Goal: Communication & Community: Answer question/provide support

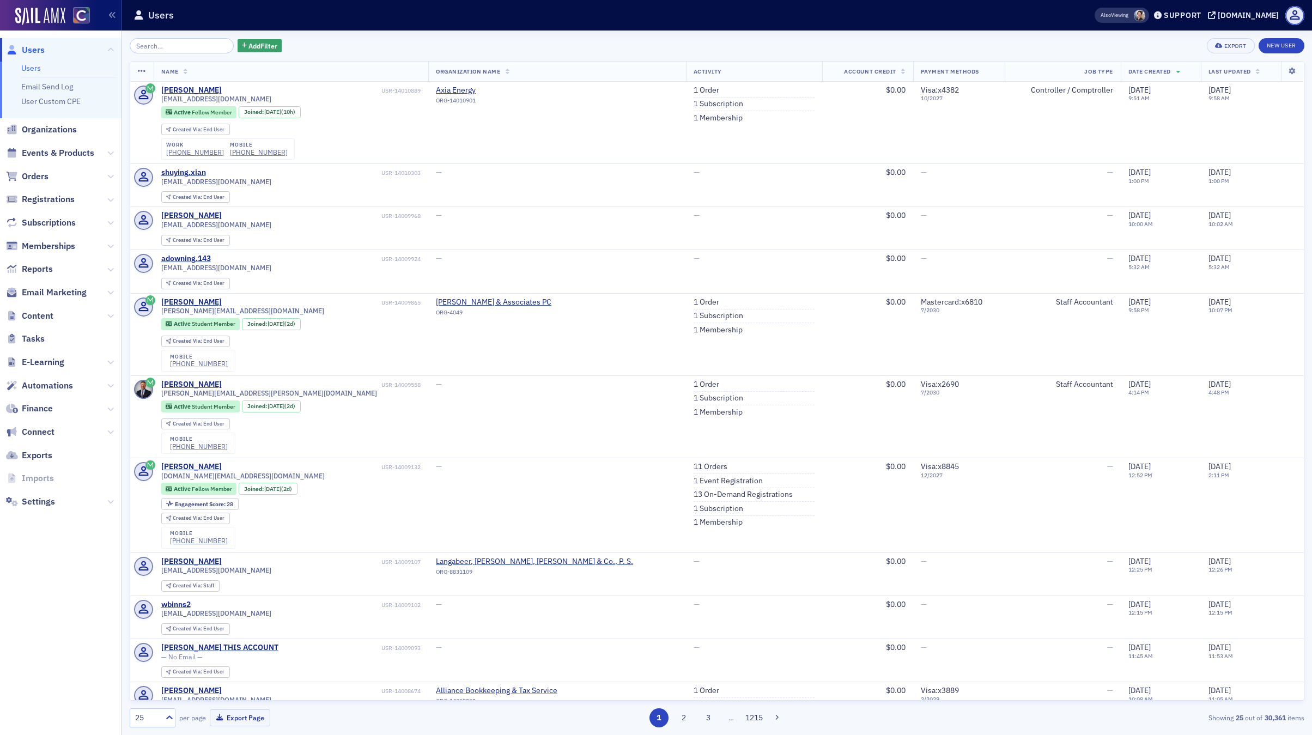
click at [1146, 16] on span at bounding box center [1139, 15] width 11 height 11
click at [1198, 15] on div "Support" at bounding box center [1183, 15] width 38 height 10
click at [1183, 70] on span "Live Chat" at bounding box center [1197, 69] width 58 height 10
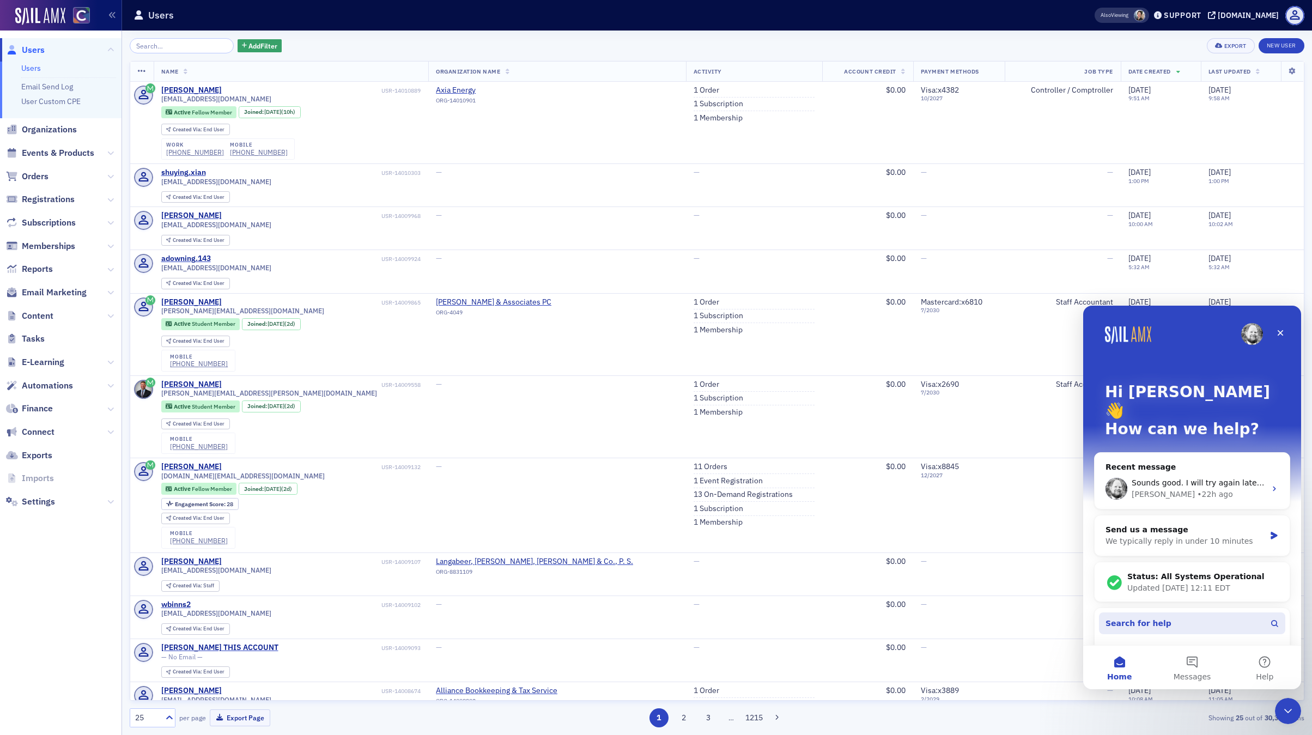
click at [1120, 618] on span "Search for help" at bounding box center [1139, 623] width 66 height 11
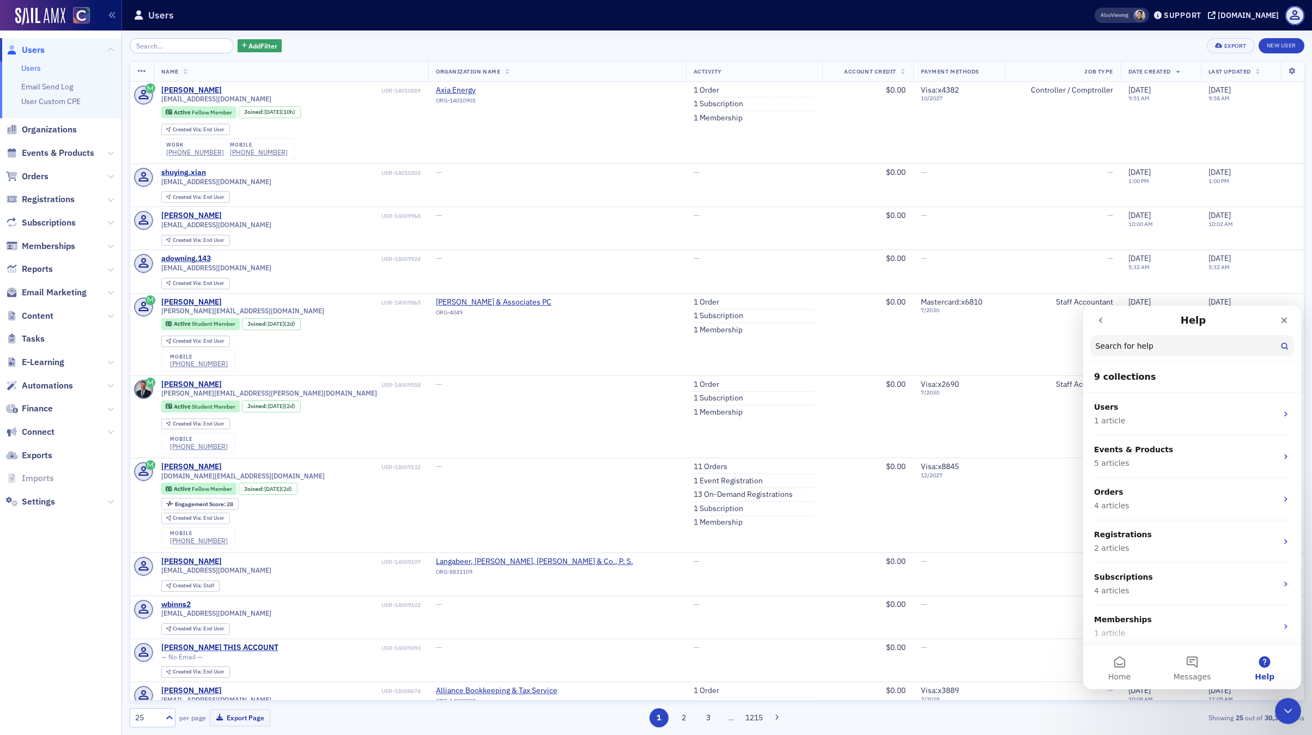
click at [1099, 317] on icon "go back" at bounding box center [1101, 320] width 9 height 9
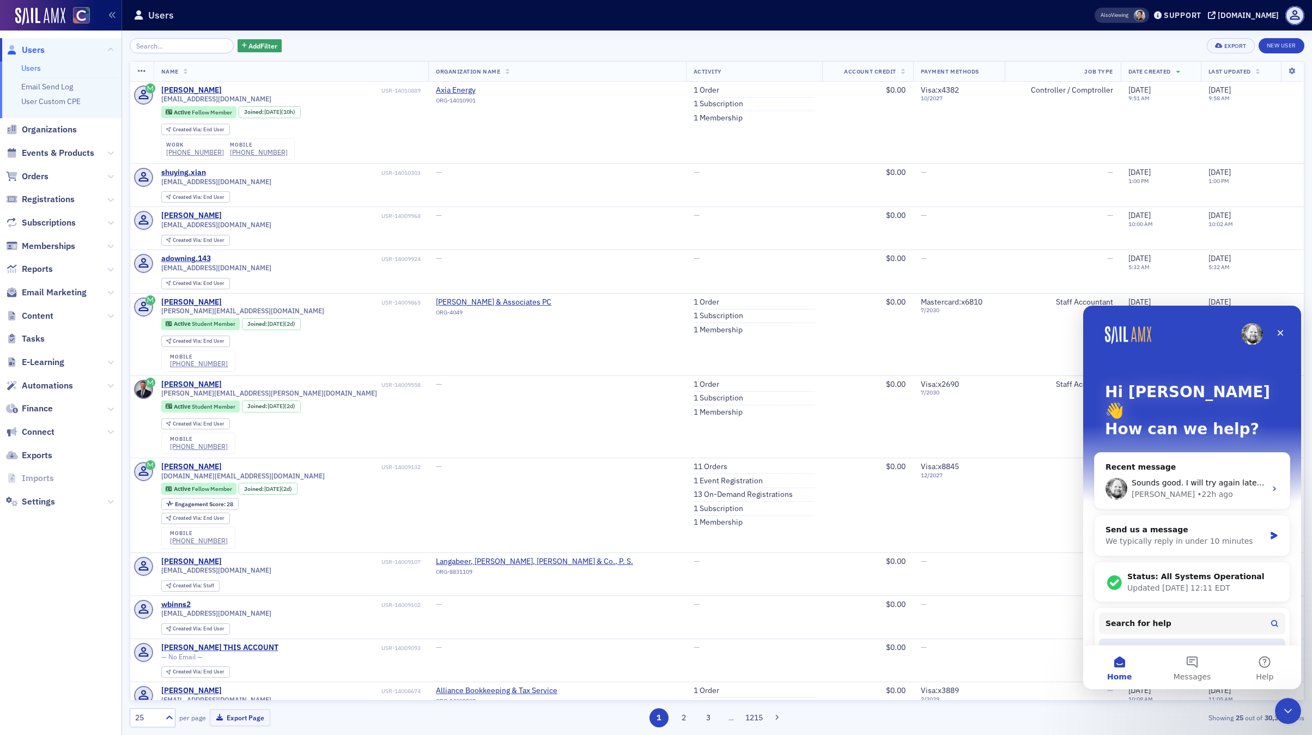
click at [1122, 643] on div "Redirect an Event to a 3rd Party URL" at bounding box center [1186, 648] width 160 height 11
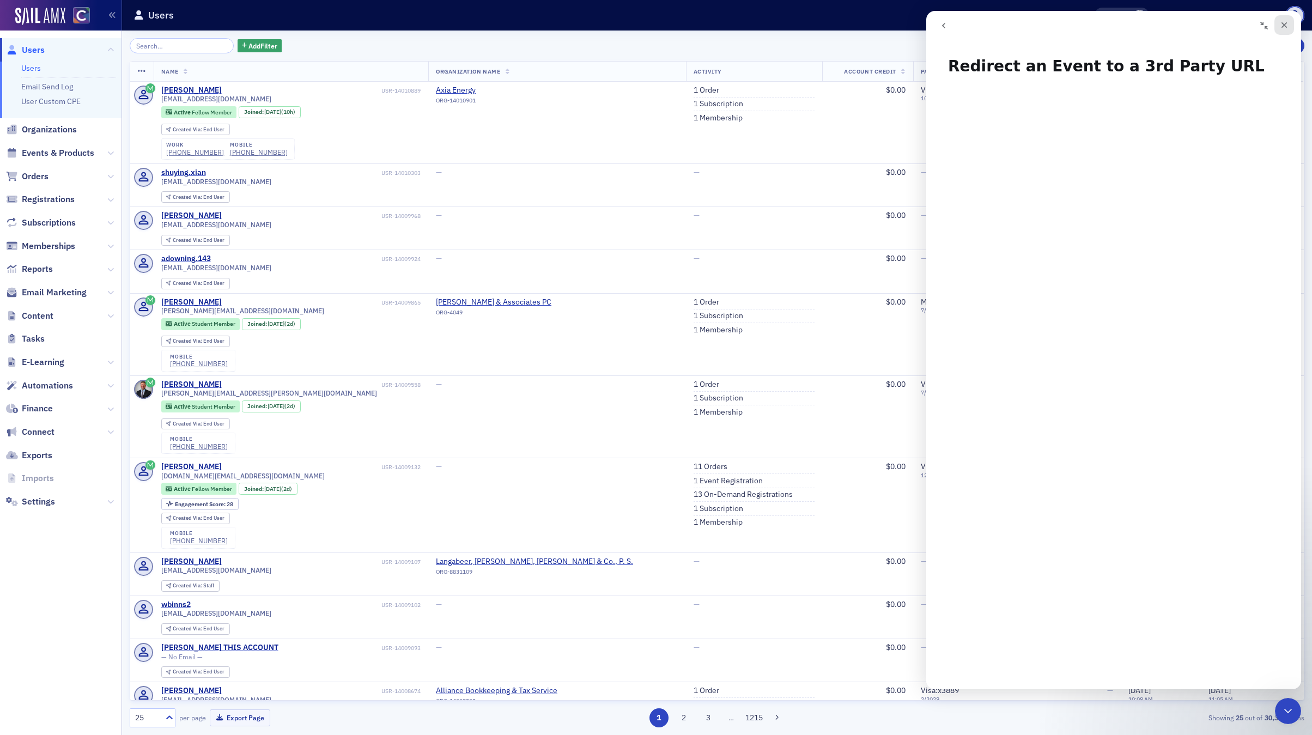
click at [1285, 22] on icon "Close" at bounding box center [1284, 25] width 9 height 9
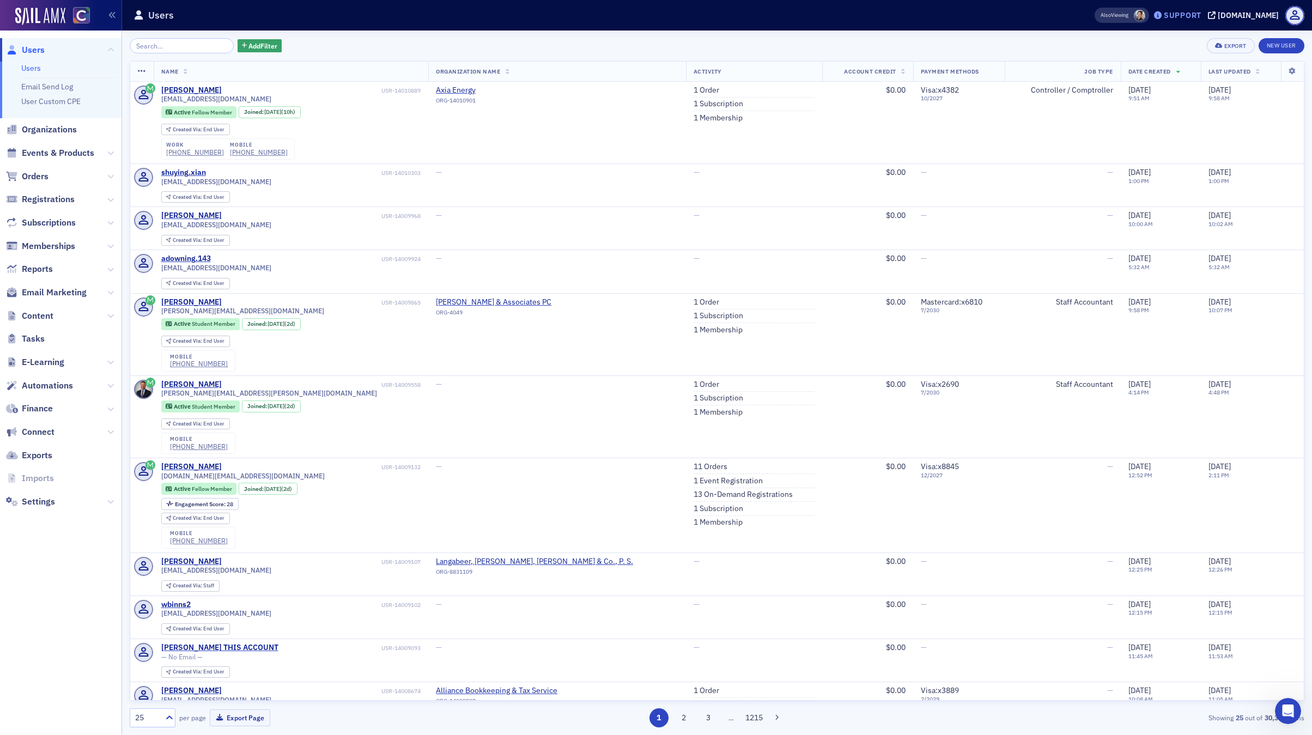
click at [1200, 15] on div "Support" at bounding box center [1183, 15] width 38 height 10
click at [1185, 70] on span "Live Chat" at bounding box center [1197, 69] width 58 height 10
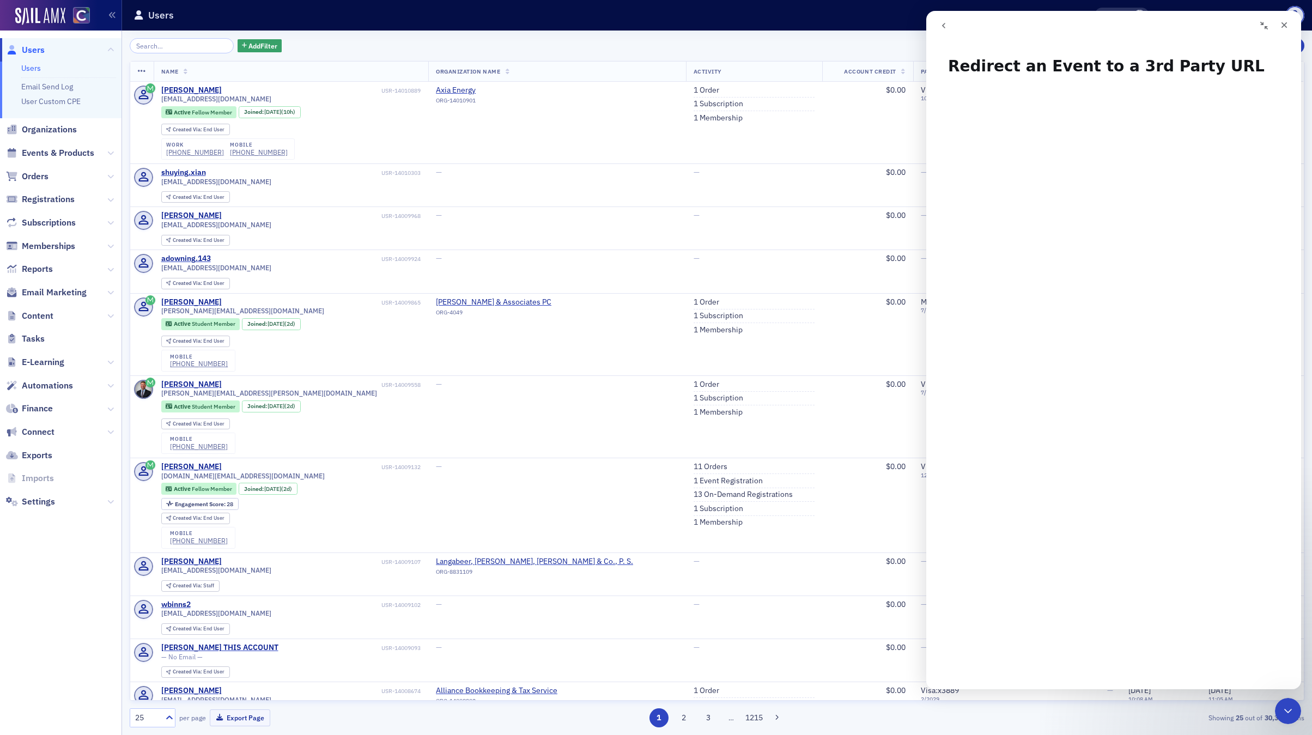
click at [942, 23] on icon "go back" at bounding box center [944, 25] width 9 height 9
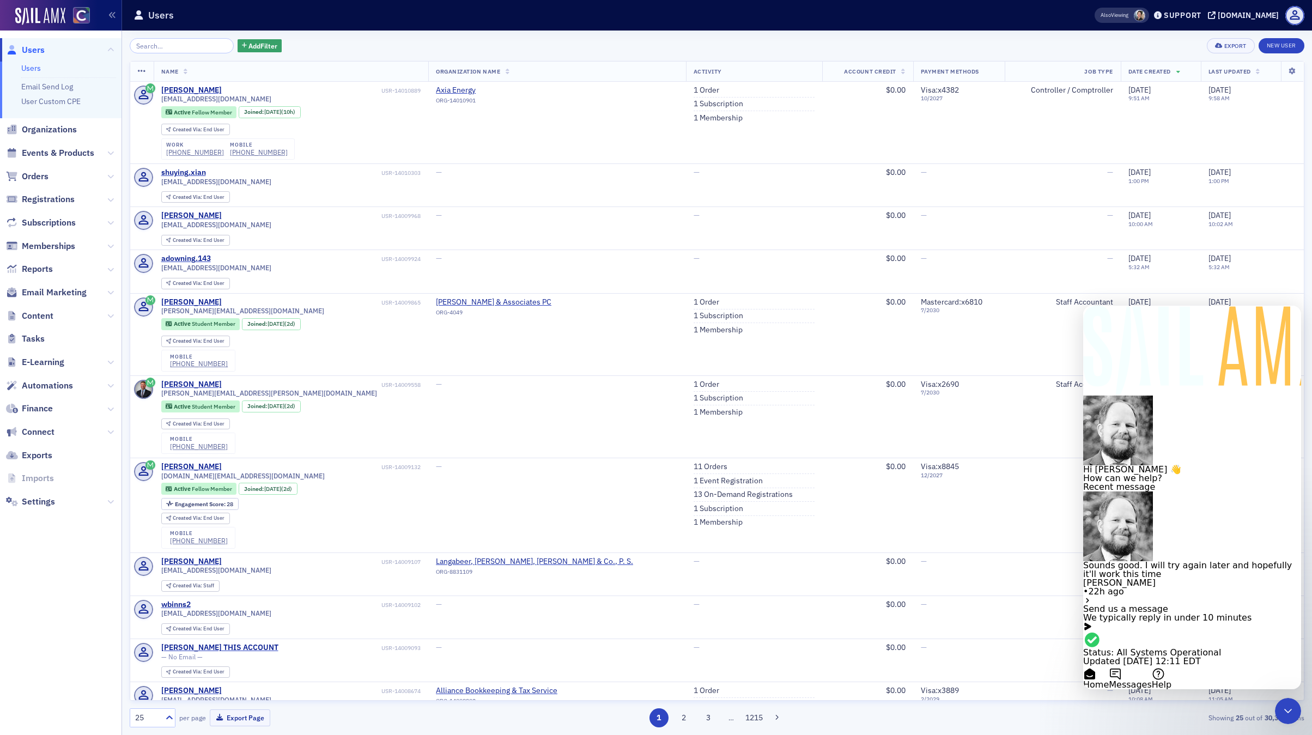
click at [1146, 672] on span "Search for help" at bounding box center [1116, 677] width 66 height 10
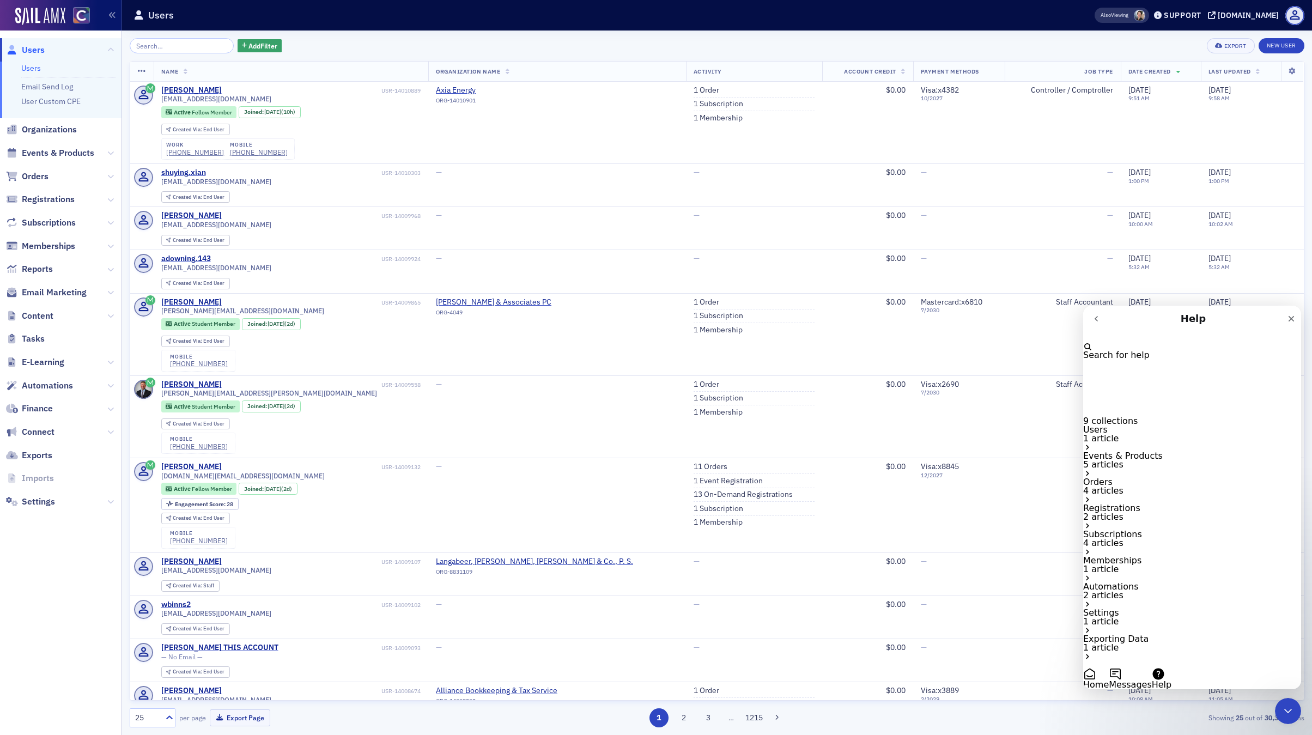
click at [1097, 320] on icon "go back" at bounding box center [1096, 318] width 9 height 9
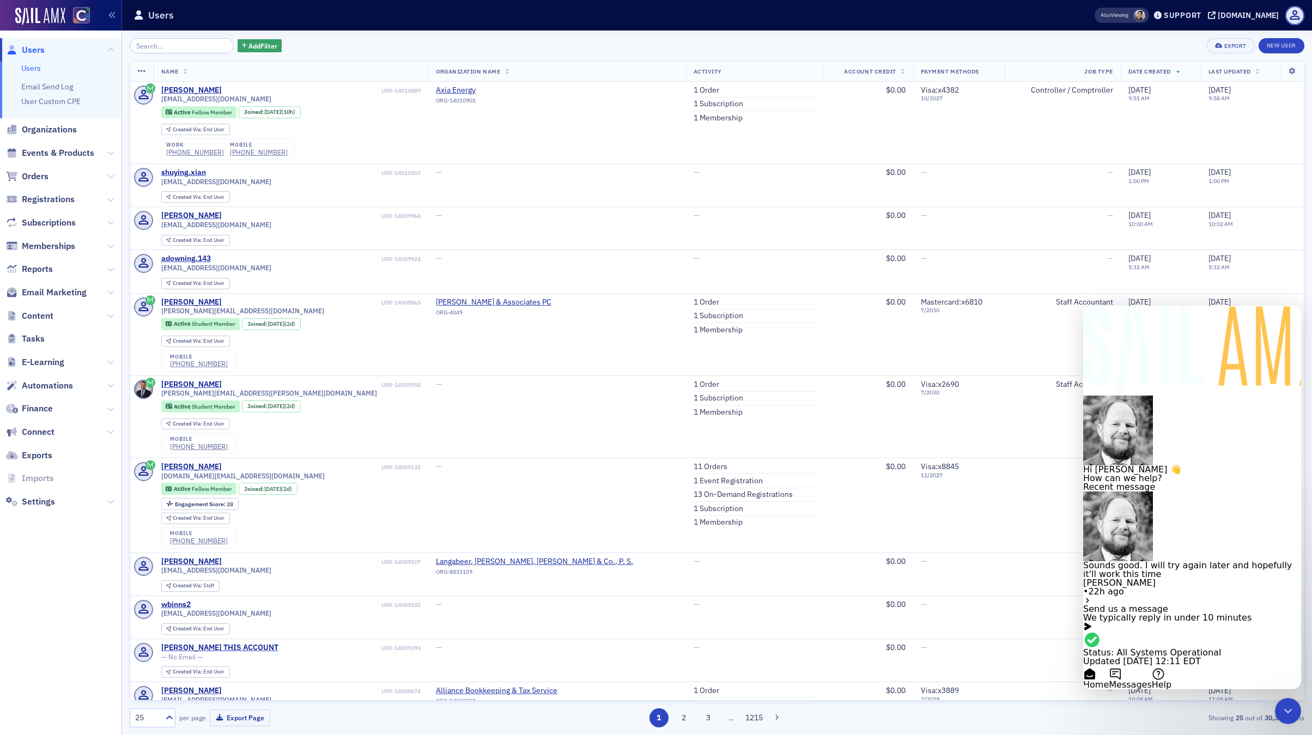
click at [1091, 623] on icon "Intercom messenger" at bounding box center [1088, 627] width 7 height 8
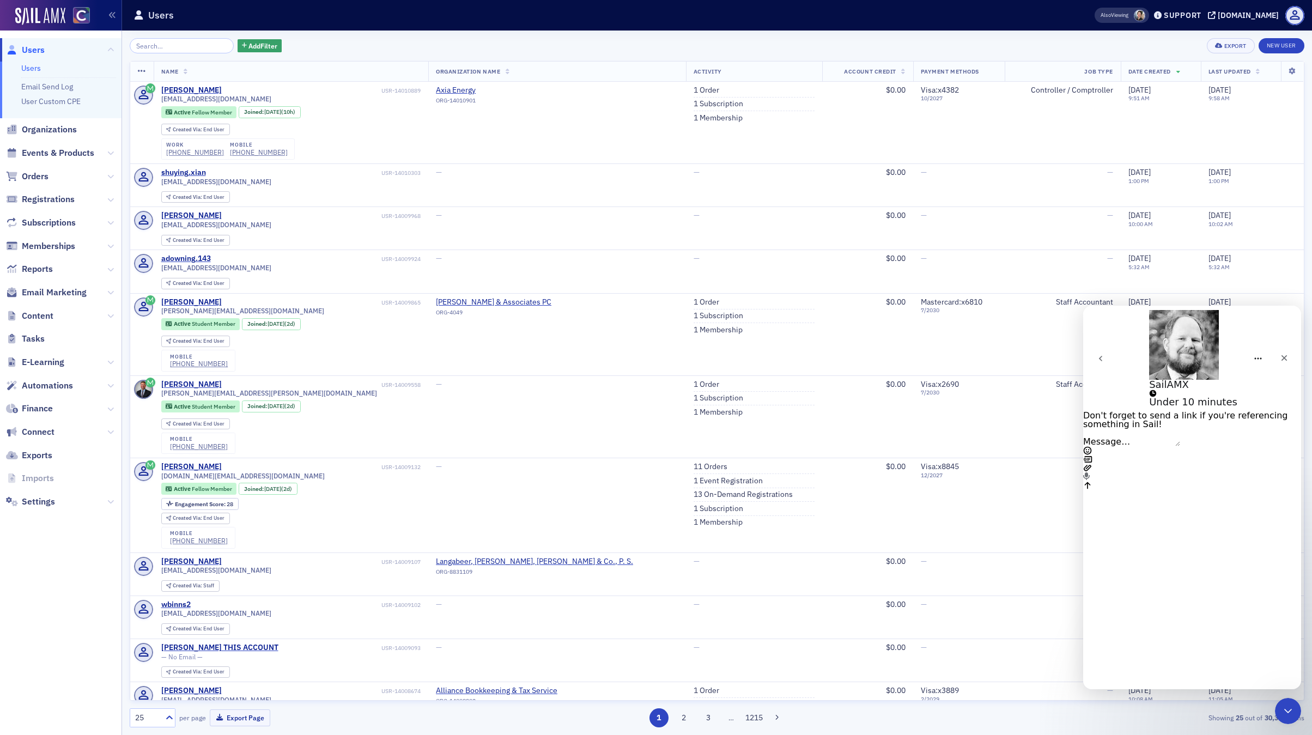
click at [1149, 446] on textarea "Message…" at bounding box center [1131, 442] width 97 height 9
type textarea "Hello [PERSON_NAME], I need access to Adobe Acrobat that COCPA uses for convert…"
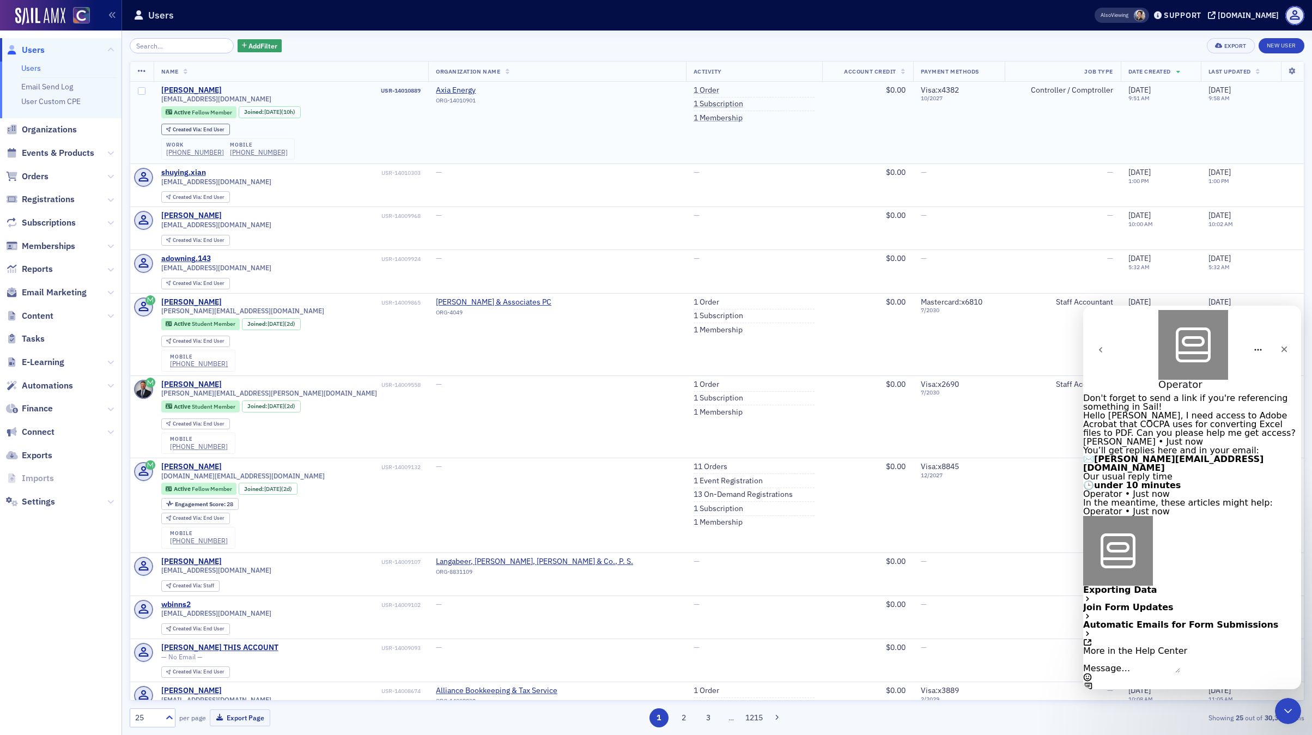
scroll to position [29, 0]
click at [1162, 15] on icon at bounding box center [1158, 15] width 8 height 8
click at [1189, 84] on span "Tickets" at bounding box center [1197, 87] width 58 height 10
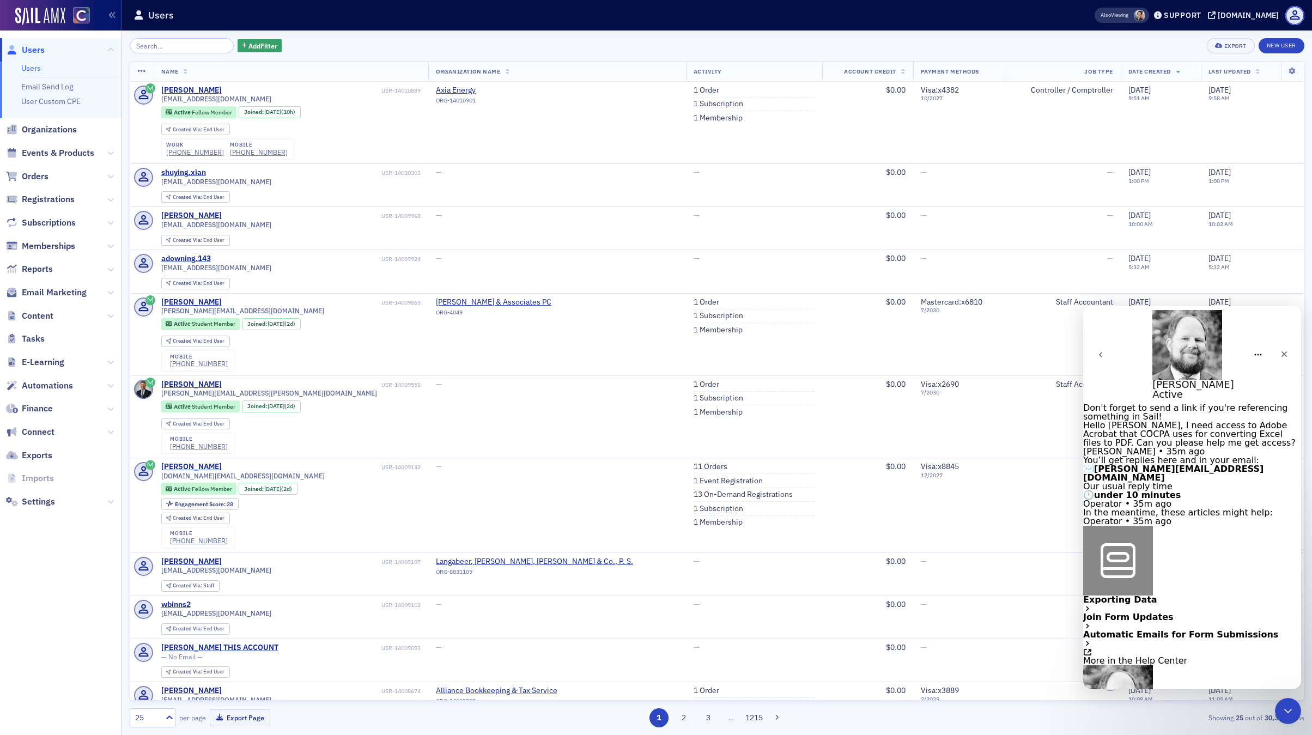
scroll to position [136, 0]
type textarea "Thank you so much [PERSON_NAME]! I appreciate it"
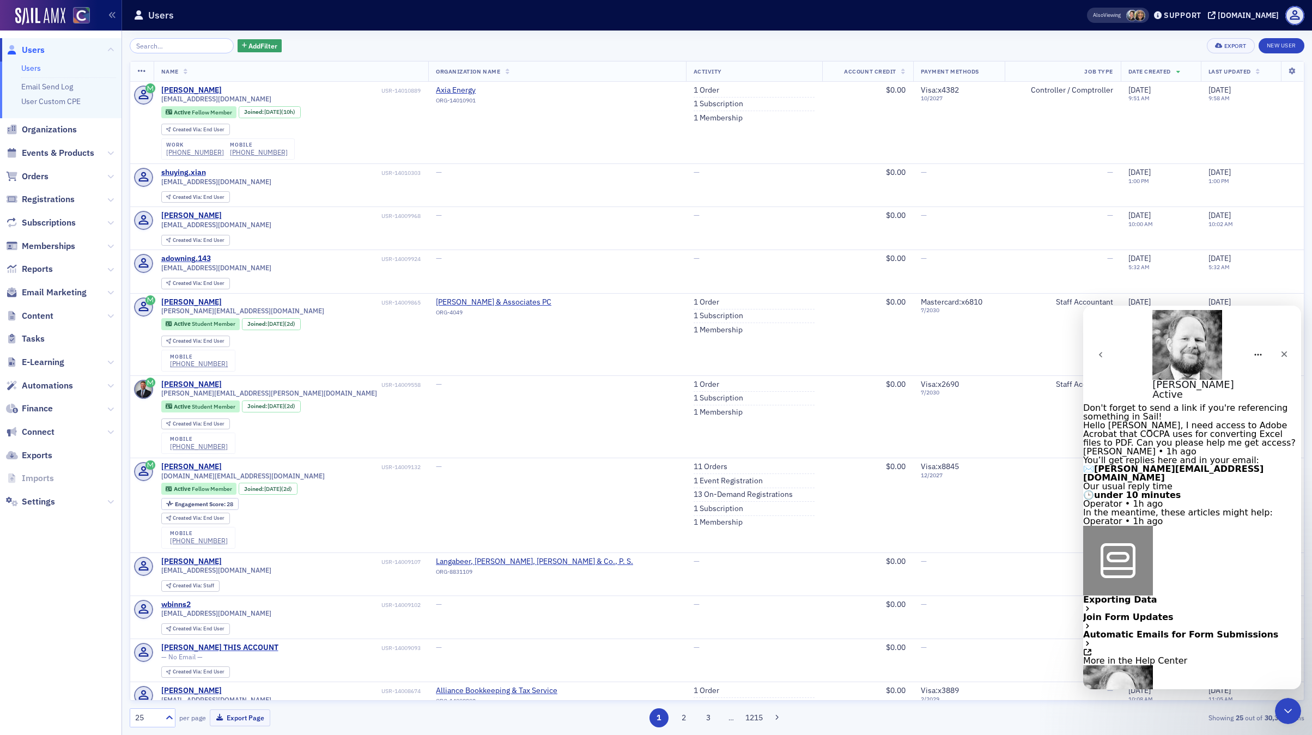
type textarea "I had reached out to [PERSON_NAME] internally, I can defnitely check with [PERS…"
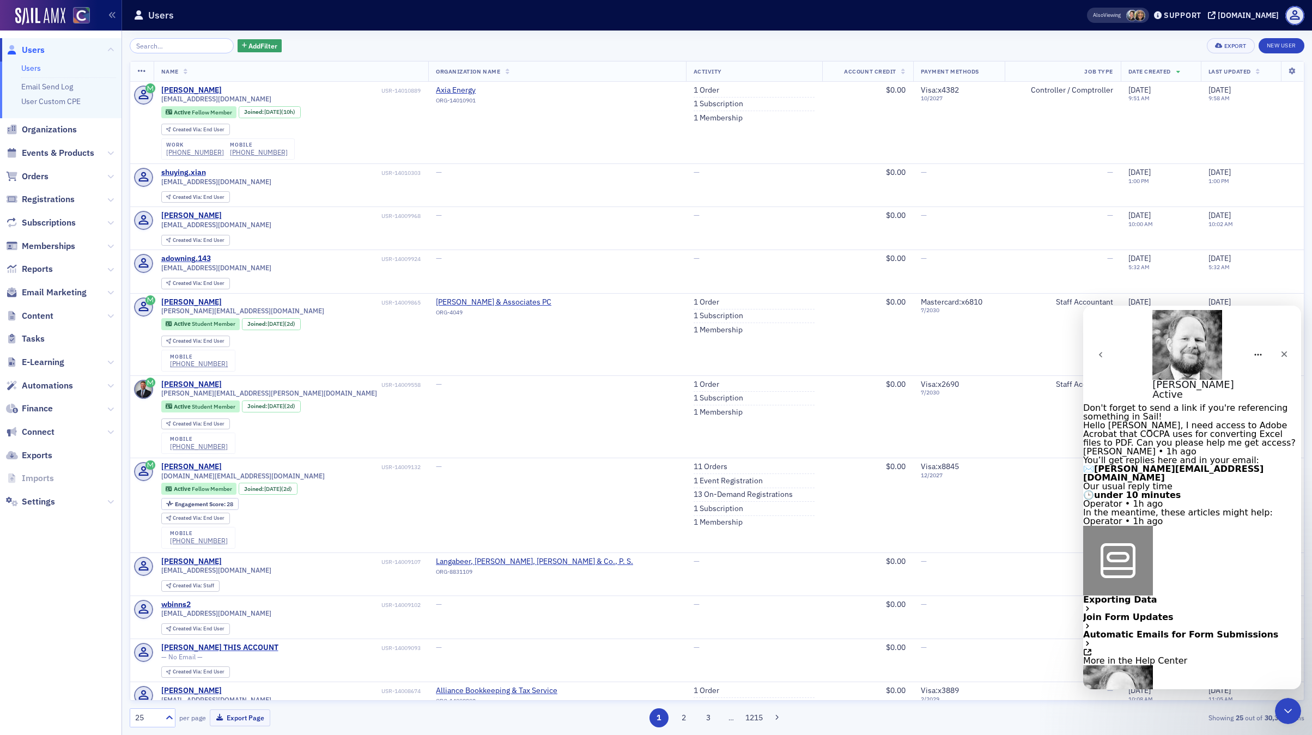
scroll to position [361, 0]
type textarea "will do for sure!"
